Goal: Complete application form

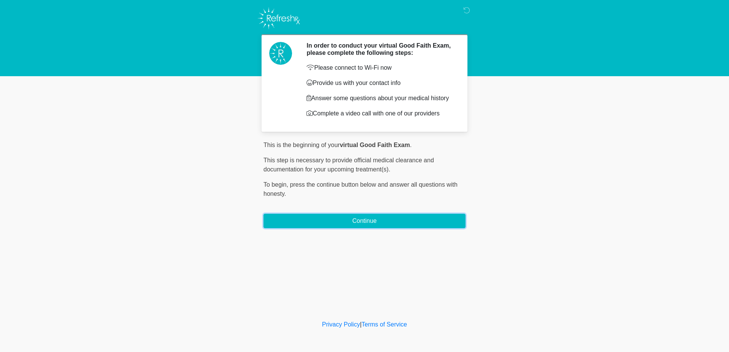
click at [343, 221] on button "Continue" at bounding box center [364, 221] width 202 height 14
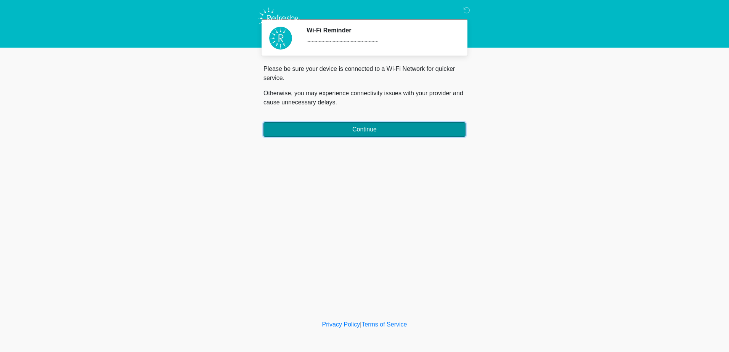
click at [363, 133] on button "Continue" at bounding box center [364, 129] width 202 height 14
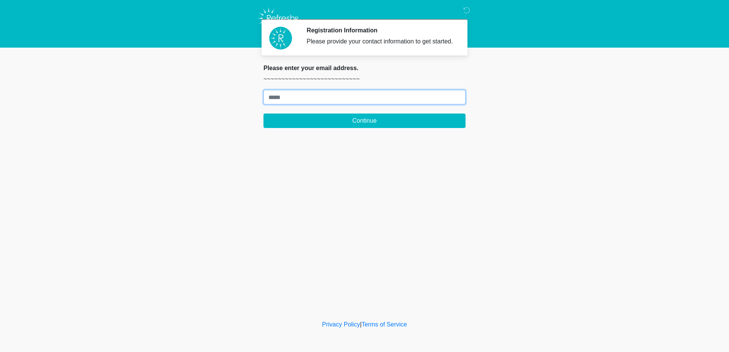
click at [300, 94] on input "Where should we email your treatment plan?" at bounding box center [364, 97] width 202 height 14
type input "**********"
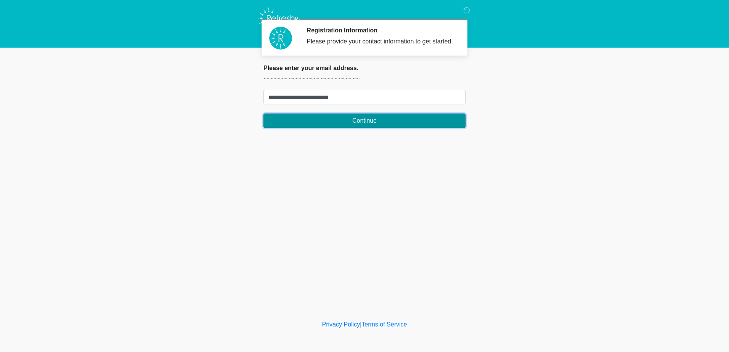
click at [355, 123] on button "Continue" at bounding box center [364, 121] width 202 height 14
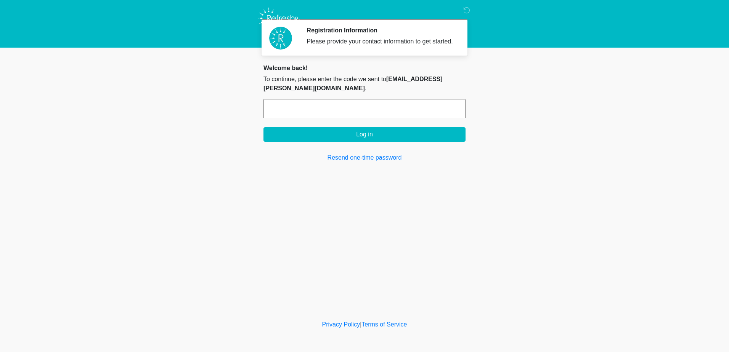
click at [322, 107] on input "text" at bounding box center [364, 108] width 202 height 19
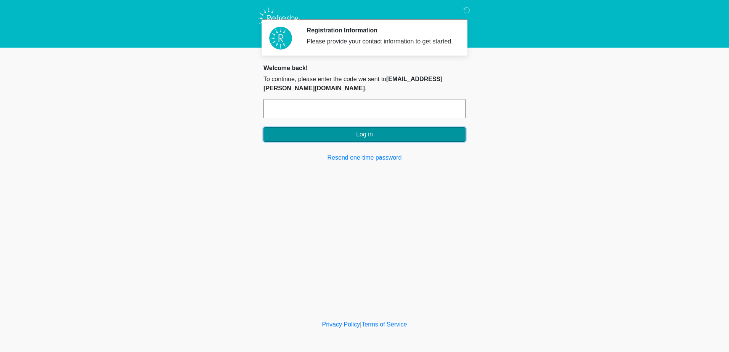
click at [324, 135] on button "Log in" at bounding box center [364, 134] width 202 height 14
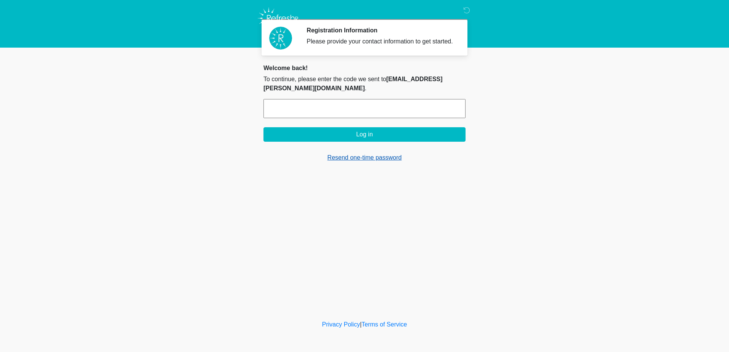
click at [346, 160] on link "Resend one-time password" at bounding box center [364, 157] width 202 height 9
click at [299, 108] on input "text" at bounding box center [364, 108] width 202 height 19
paste input "******"
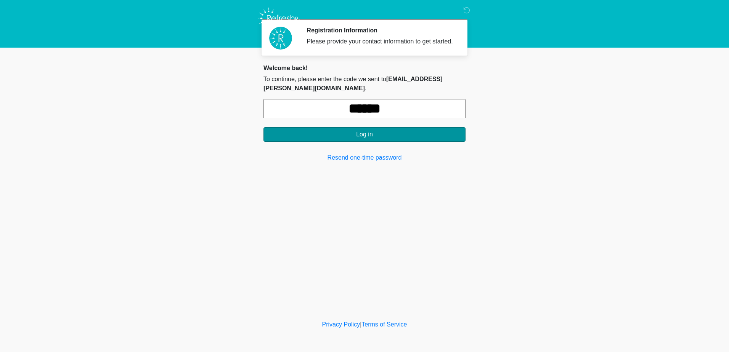
type input "******"
click at [315, 138] on button "Log in" at bounding box center [364, 134] width 202 height 14
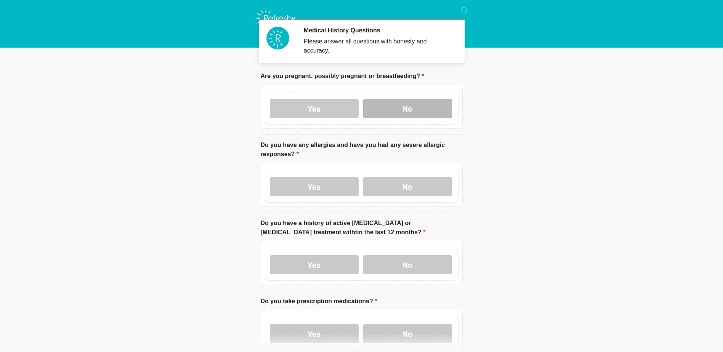
click at [391, 106] on label "No" at bounding box center [407, 108] width 89 height 19
click at [404, 178] on label "No" at bounding box center [407, 186] width 89 height 19
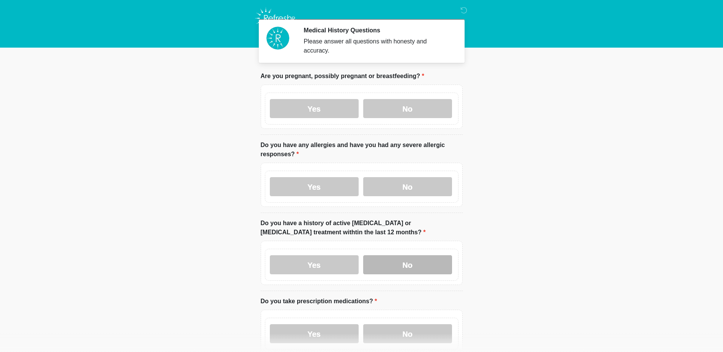
click at [403, 258] on label "No" at bounding box center [407, 264] width 89 height 19
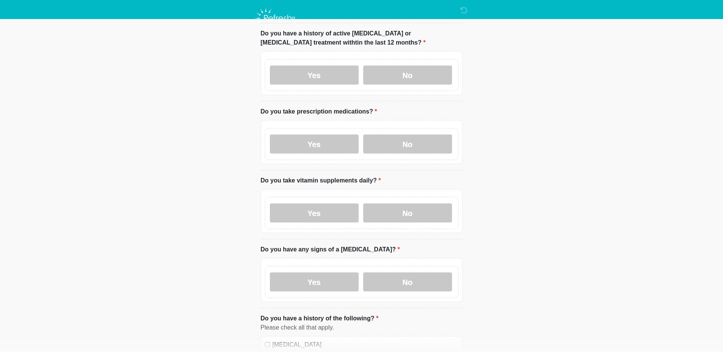
scroll to position [191, 0]
click at [321, 140] on label "Yes" at bounding box center [314, 143] width 89 height 19
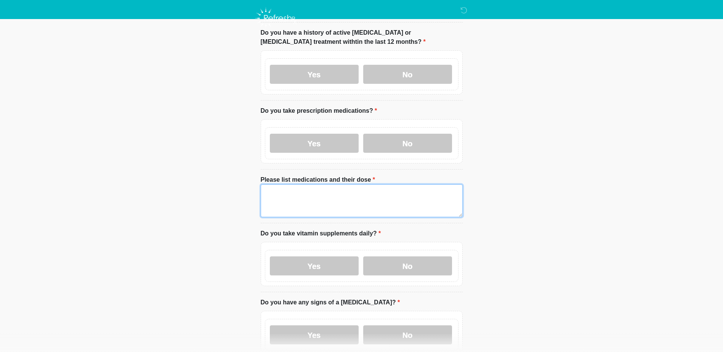
click at [301, 185] on textarea "Please list medications and their dose" at bounding box center [362, 201] width 202 height 33
click at [354, 185] on textarea "**********" at bounding box center [362, 201] width 202 height 33
drag, startPoint x: 429, startPoint y: 184, endPoint x: 425, endPoint y: 184, distance: 4.2
click at [428, 185] on textarea "**********" at bounding box center [362, 201] width 202 height 33
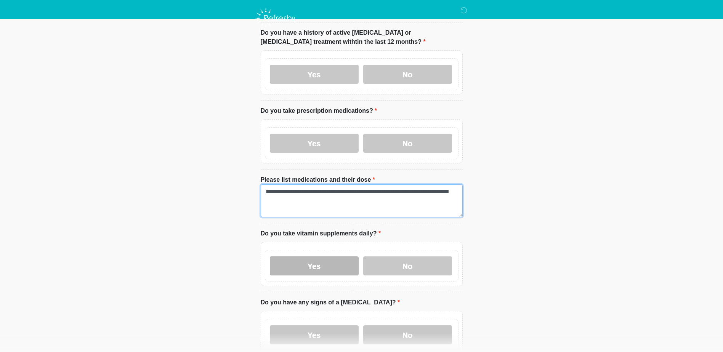
type textarea "**********"
click at [313, 260] on label "Yes" at bounding box center [314, 266] width 89 height 19
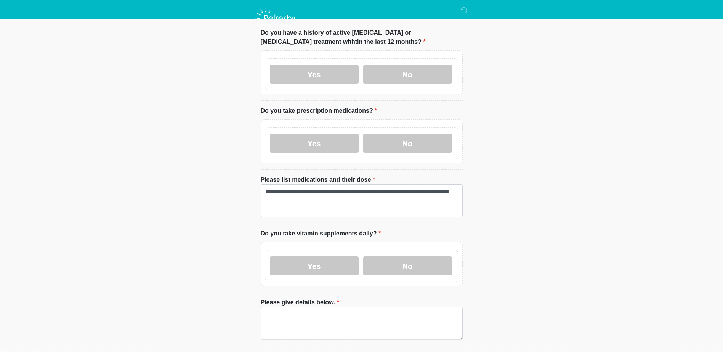
scroll to position [229, 0]
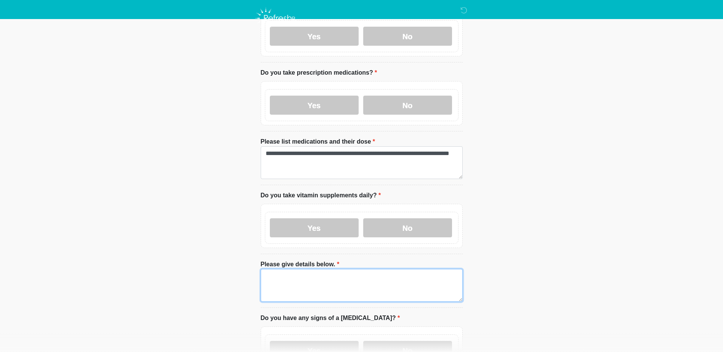
click at [281, 269] on textarea "Please give details below." at bounding box center [362, 285] width 202 height 33
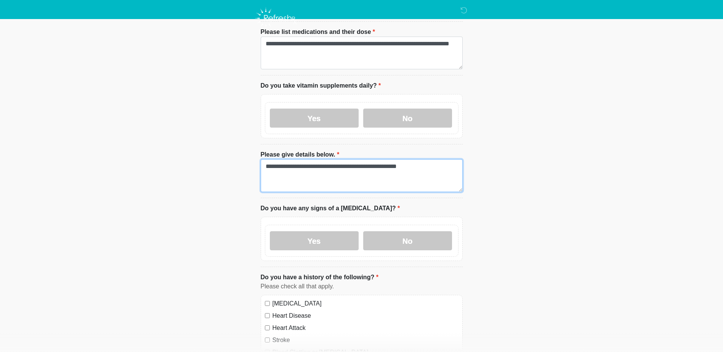
scroll to position [343, 0]
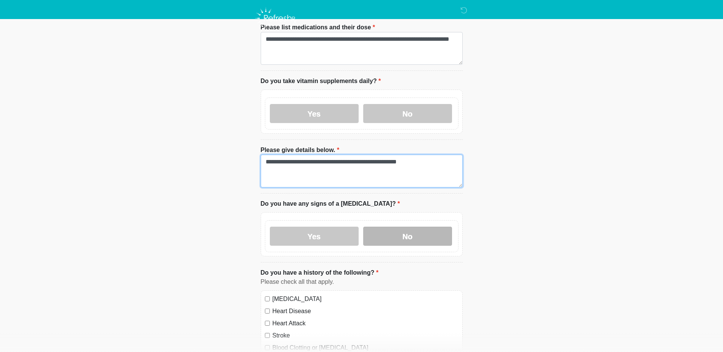
type textarea "**********"
click at [400, 229] on label "No" at bounding box center [407, 236] width 89 height 19
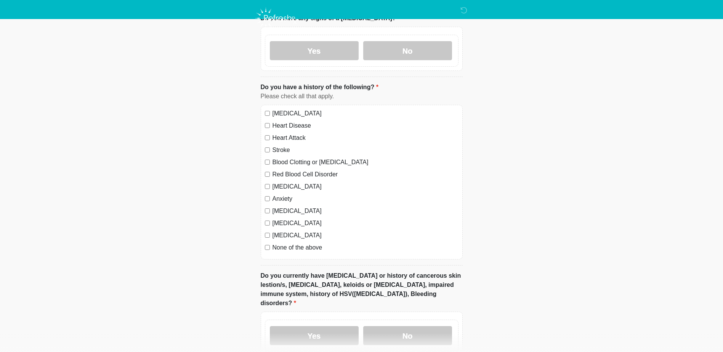
scroll to position [572, 0]
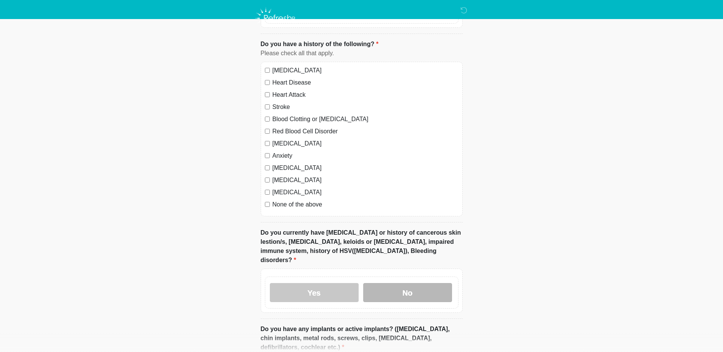
click at [404, 283] on label "No" at bounding box center [407, 292] width 89 height 19
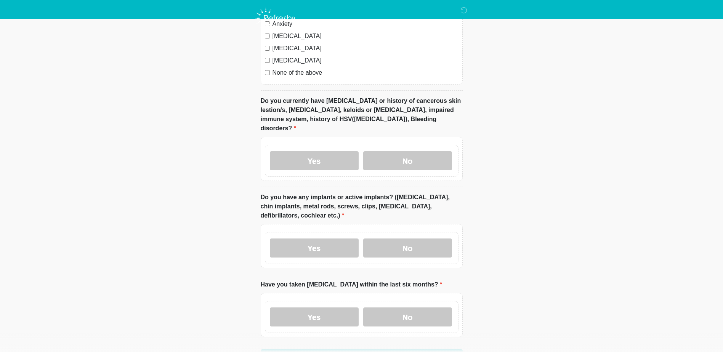
scroll to position [724, 0]
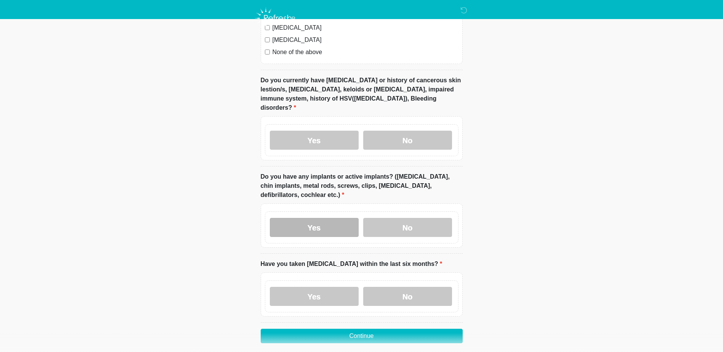
click at [300, 218] on label "Yes" at bounding box center [314, 227] width 89 height 19
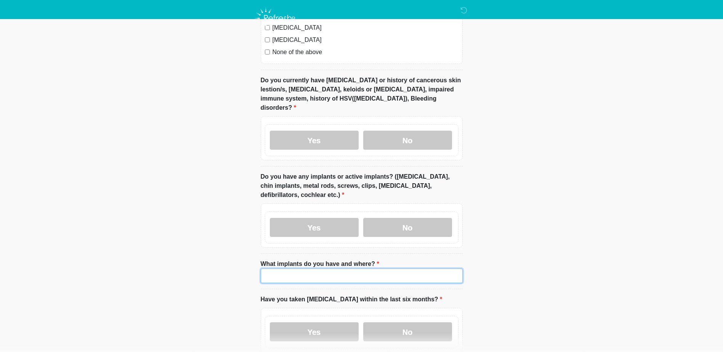
click at [285, 269] on input "What implants do you have and where?" at bounding box center [362, 276] width 202 height 14
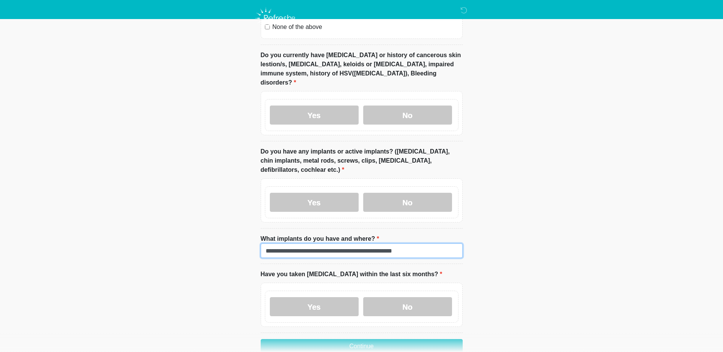
scroll to position [776, 0]
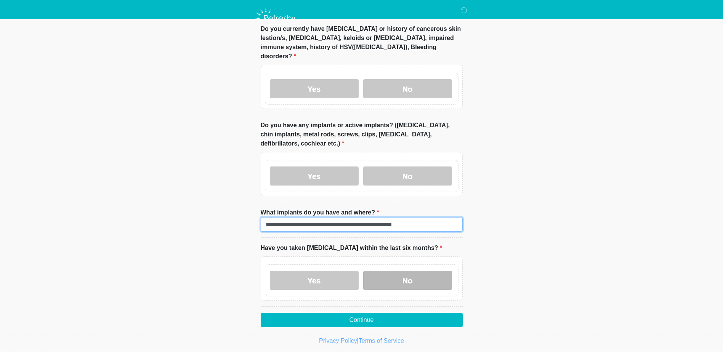
type input "**********"
click at [397, 271] on label "No" at bounding box center [407, 280] width 89 height 19
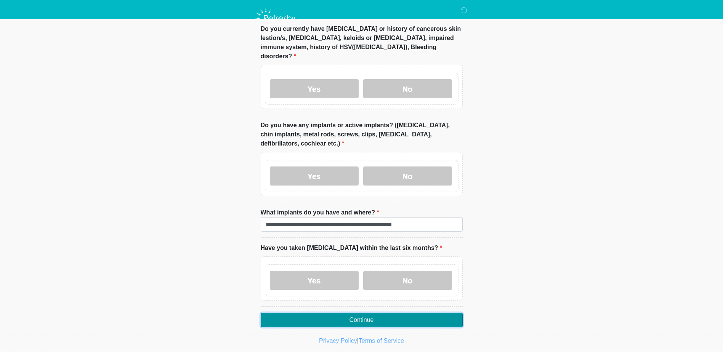
click at [371, 313] on button "Continue" at bounding box center [362, 320] width 202 height 14
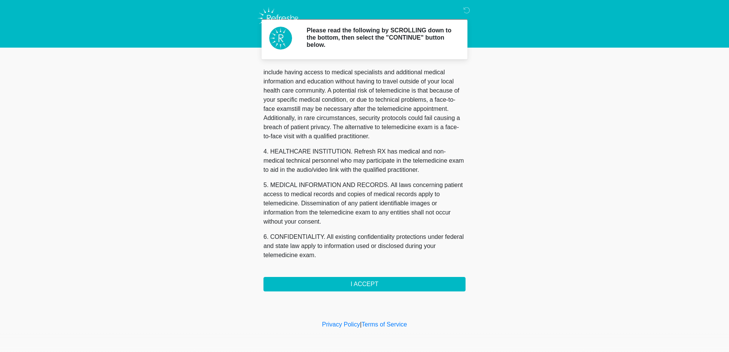
scroll to position [242, 0]
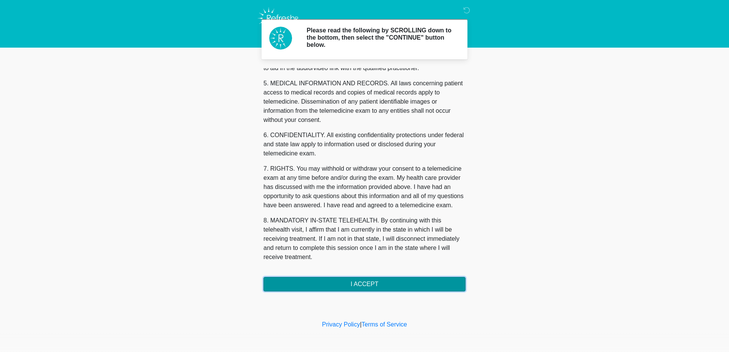
click at [389, 281] on button "I ACCEPT" at bounding box center [364, 284] width 202 height 14
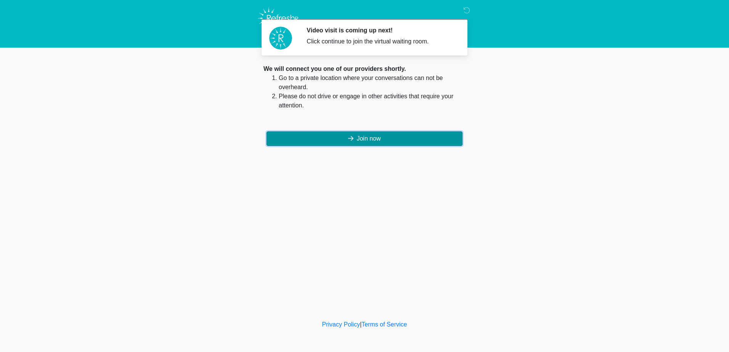
click at [350, 135] on button "Join now" at bounding box center [364, 139] width 196 height 14
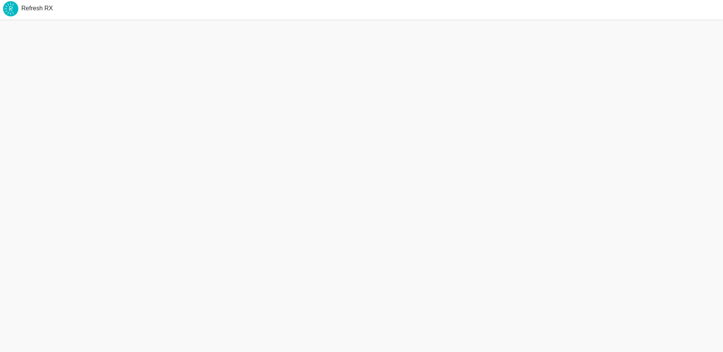
scroll to position [2, 0]
